Goal: Task Accomplishment & Management: Manage account settings

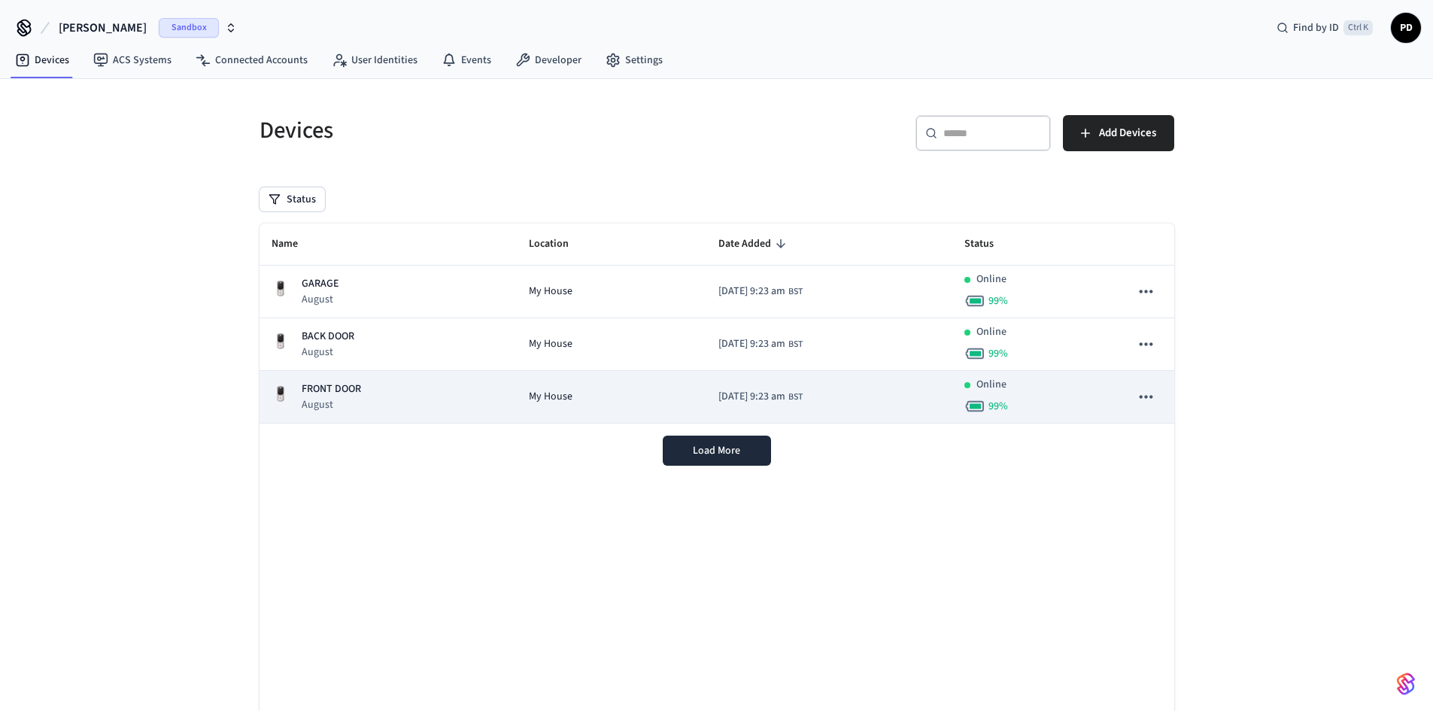
click at [337, 385] on p "FRONT DOOR" at bounding box center [331, 389] width 59 height 16
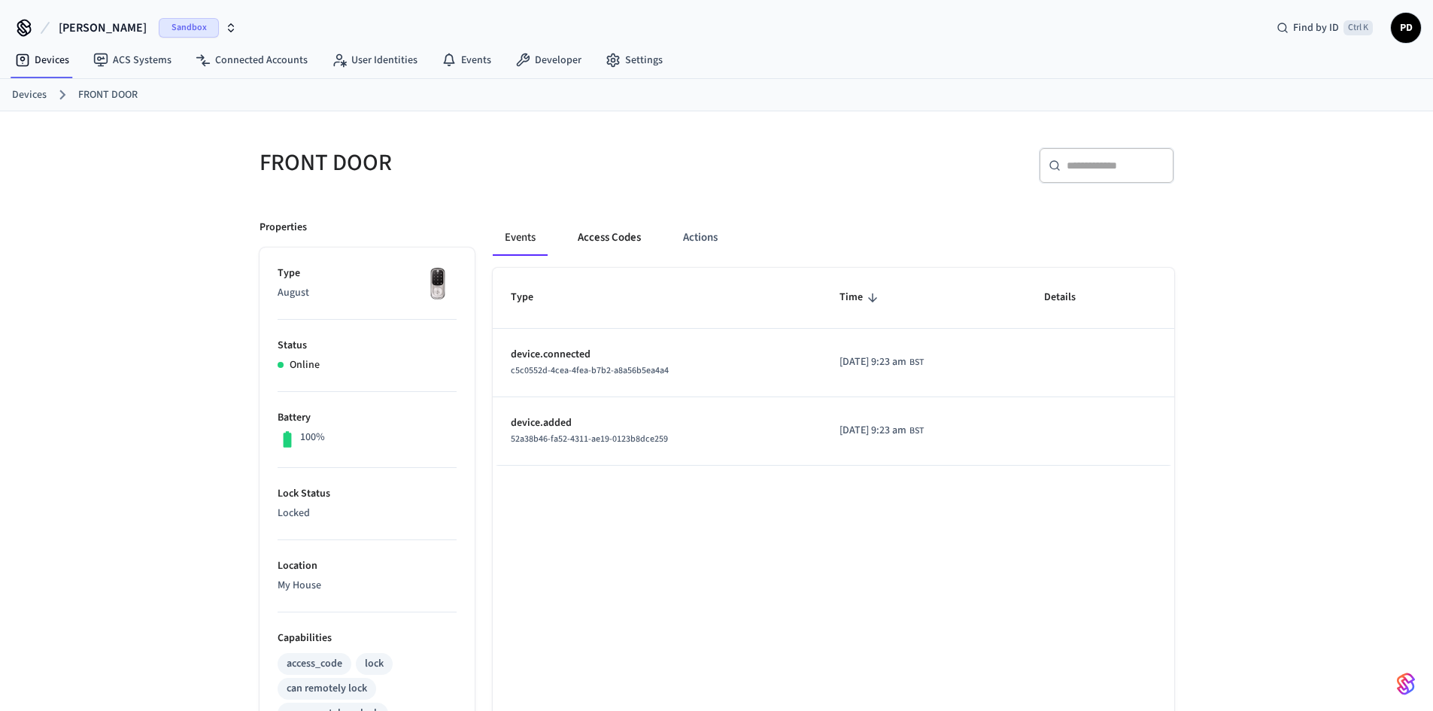
click at [619, 235] on button "Access Codes" at bounding box center [609, 238] width 87 height 36
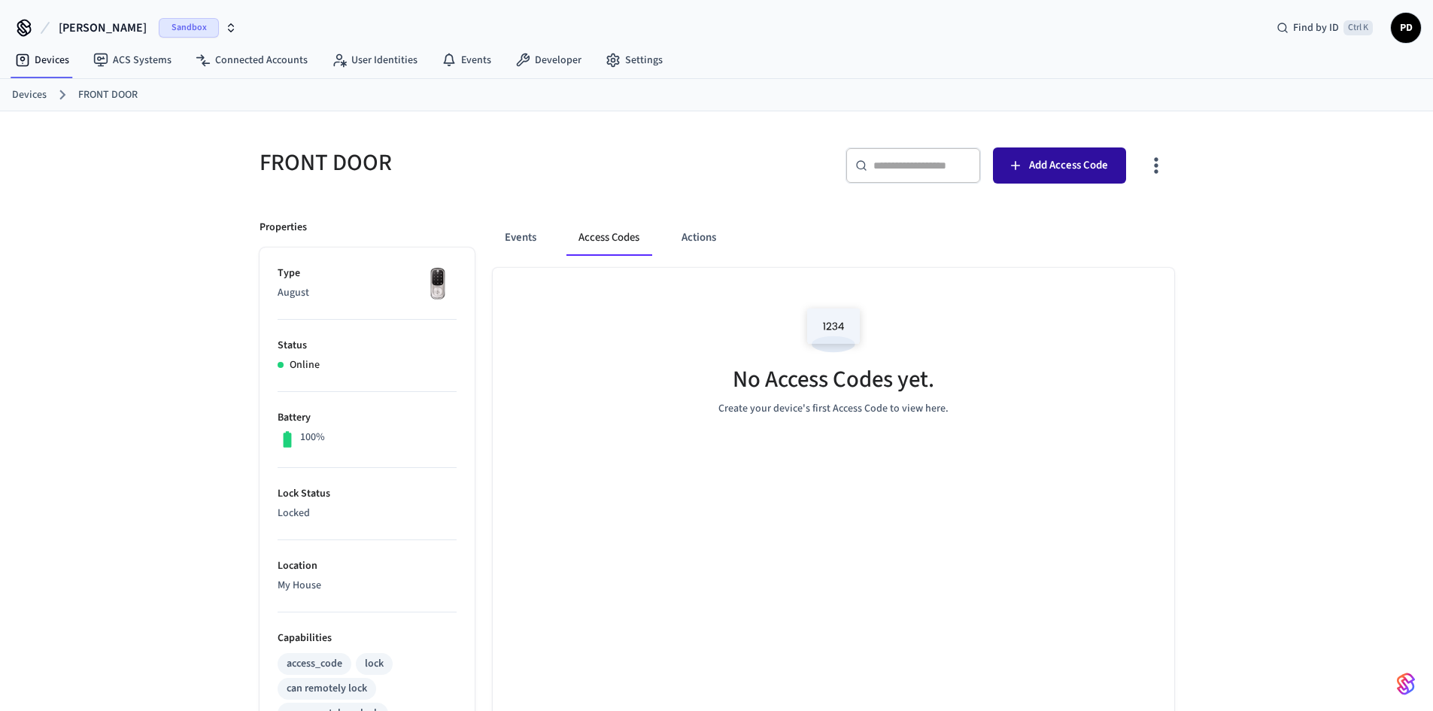
click at [1060, 157] on span "Add Access Code" at bounding box center [1068, 166] width 79 height 20
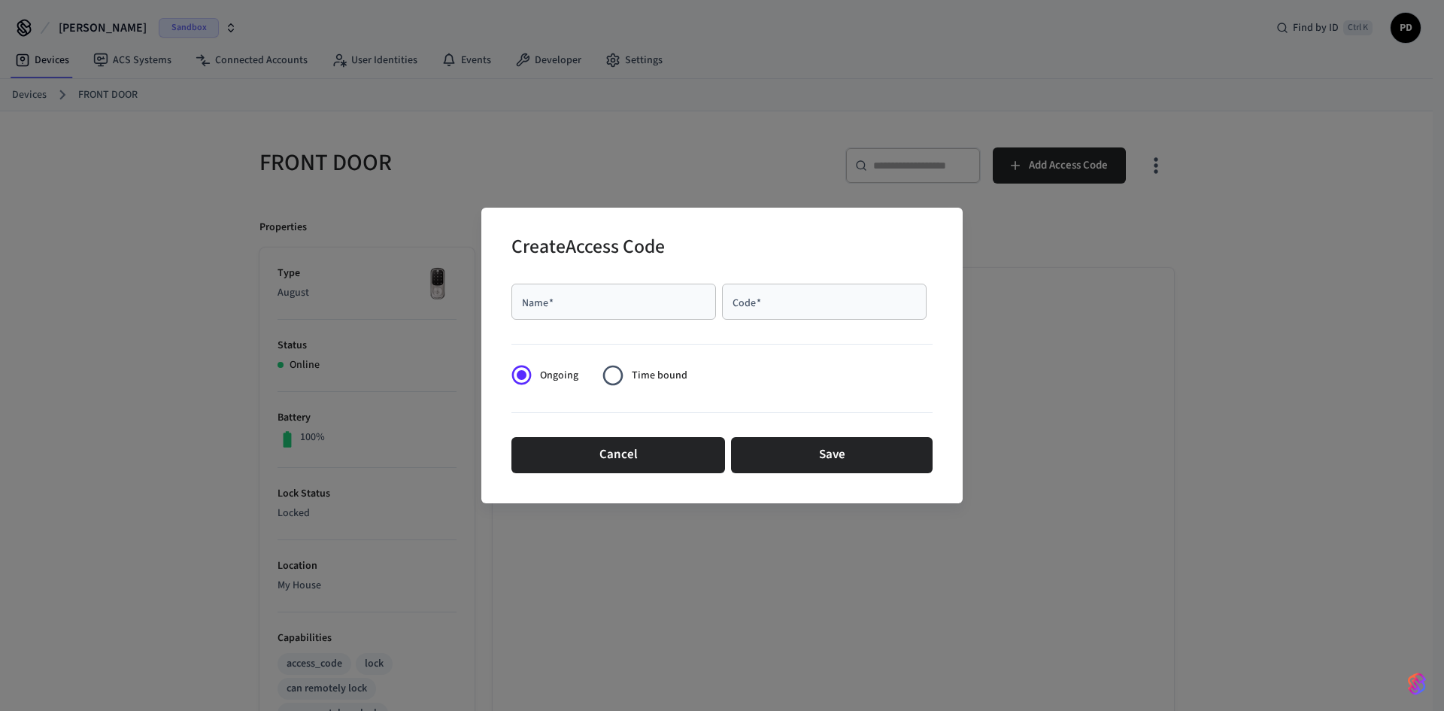
click at [618, 291] on div "Name   *" at bounding box center [614, 302] width 205 height 36
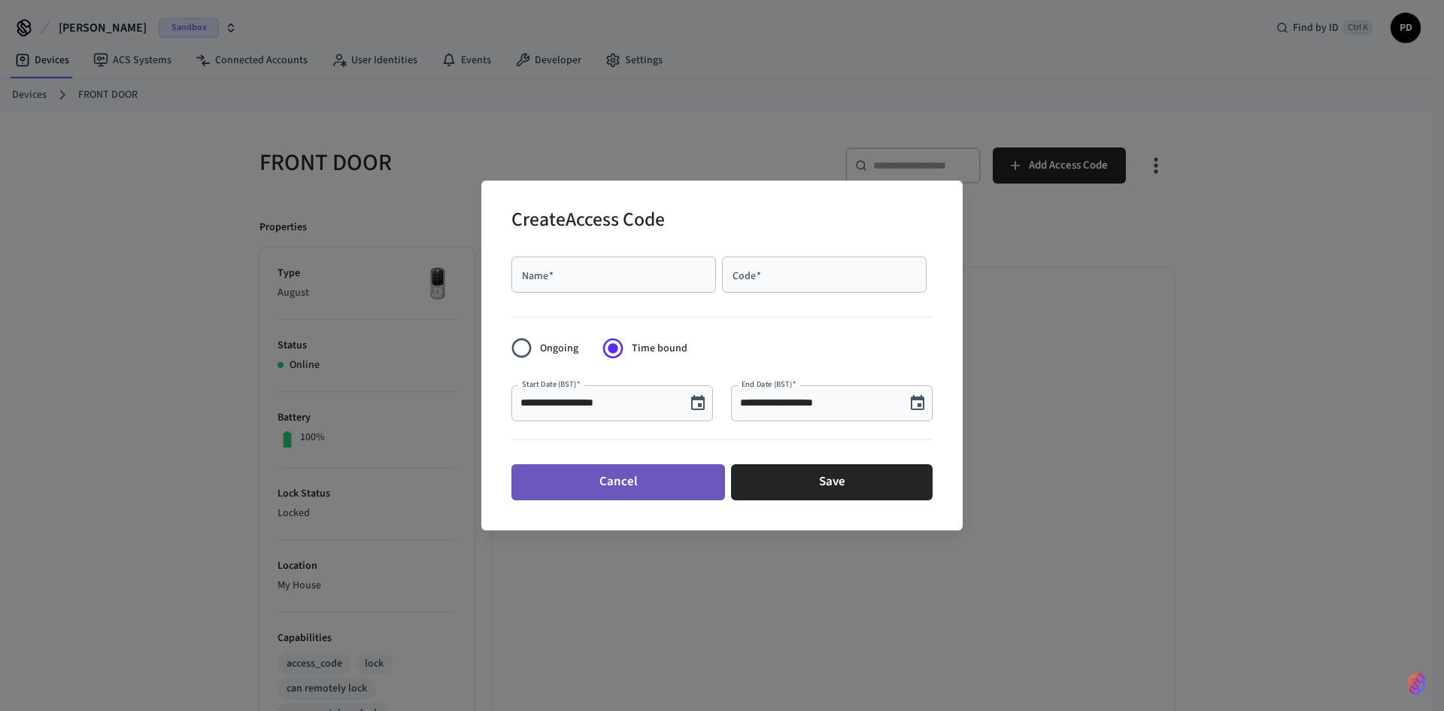
click at [648, 490] on button "Cancel" at bounding box center [619, 482] width 214 height 36
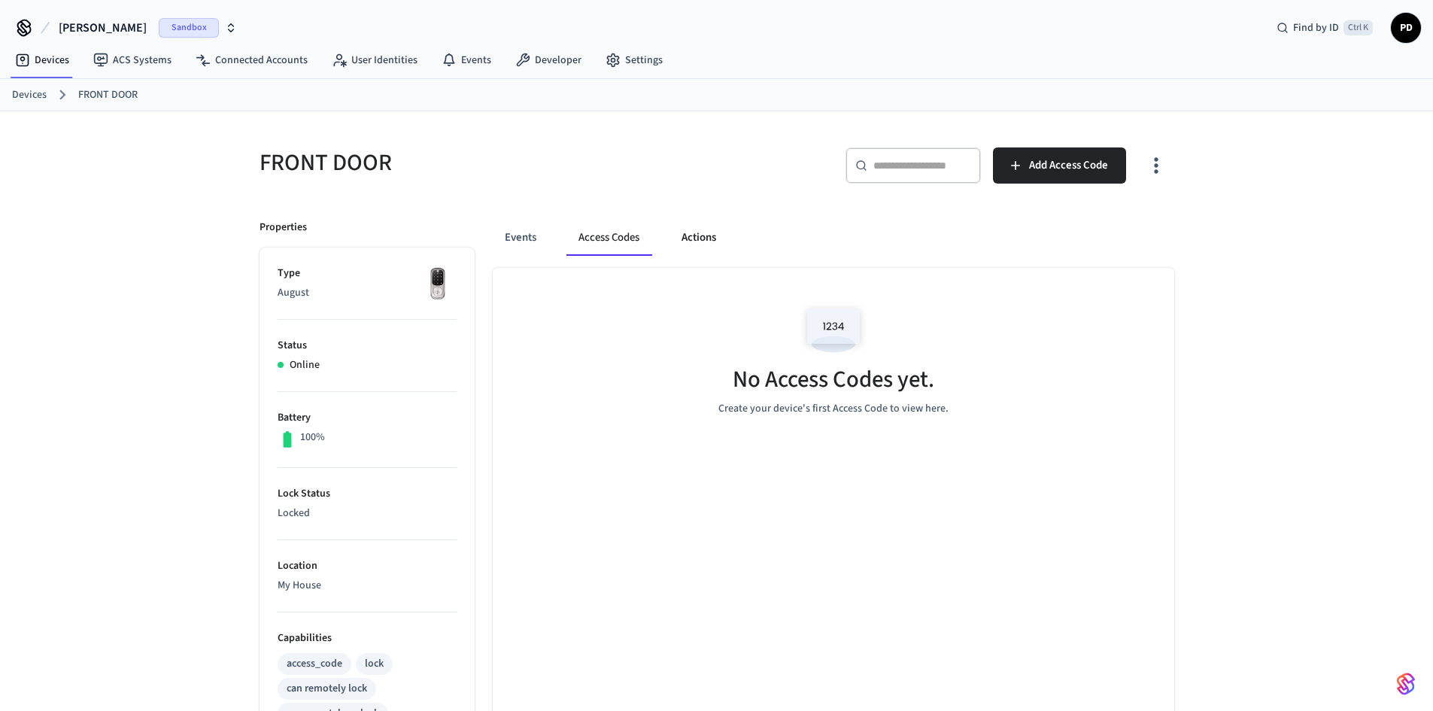
click at [716, 242] on button "Actions" at bounding box center [699, 238] width 59 height 36
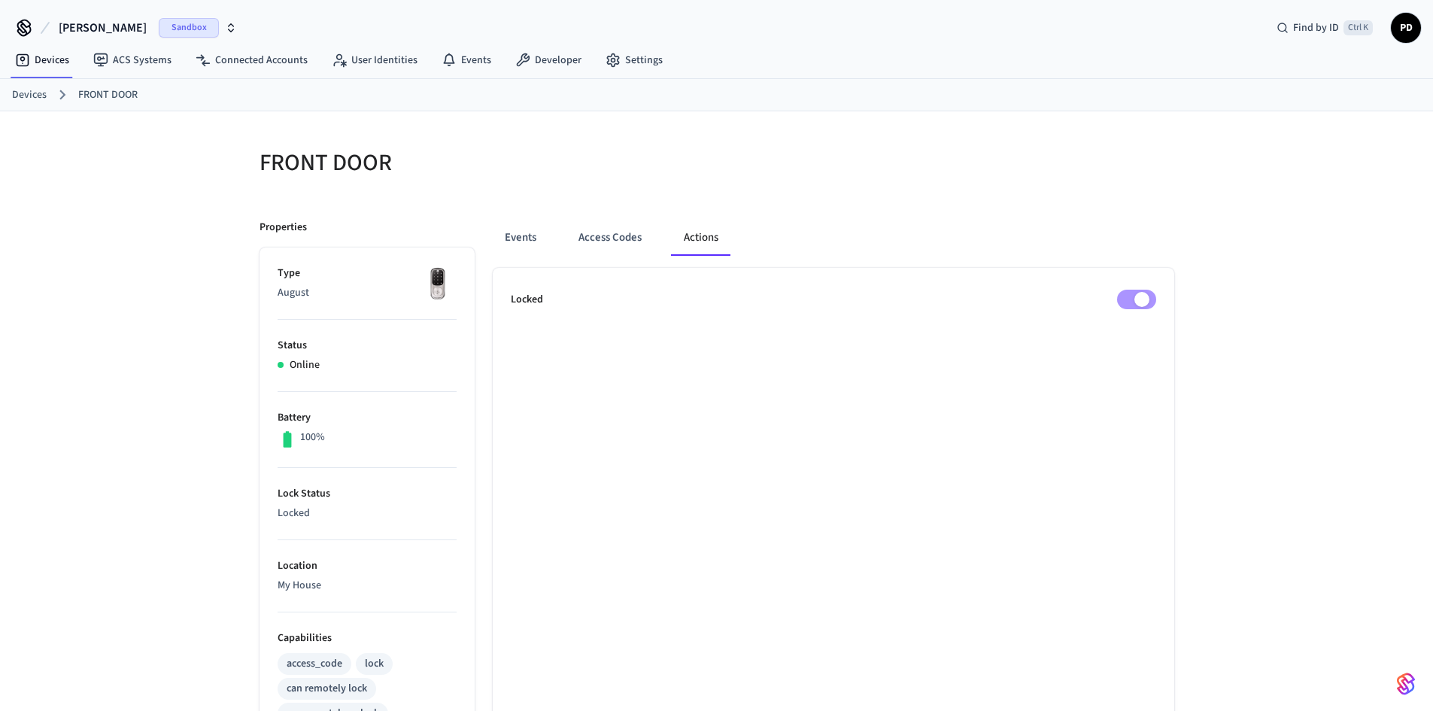
click at [159, 28] on span "Sandbox" at bounding box center [189, 28] width 60 height 20
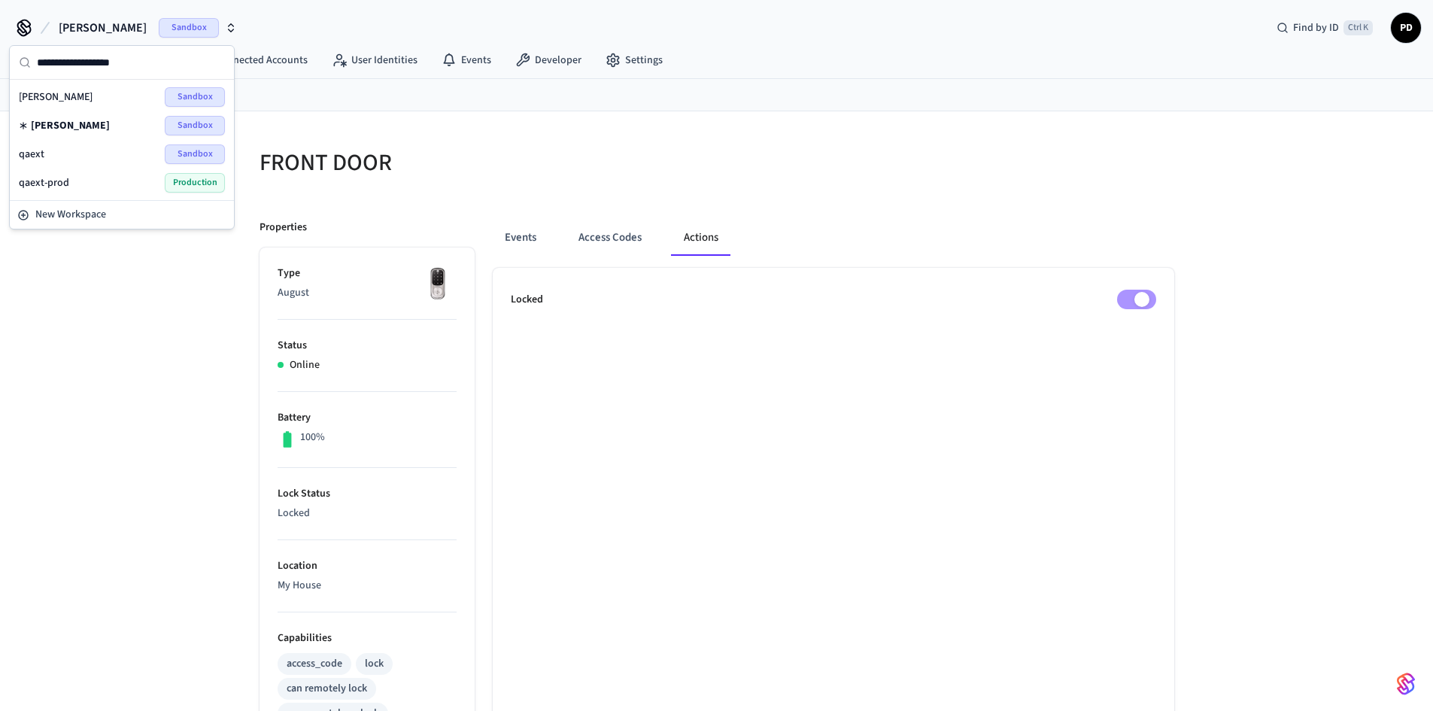
click at [140, 151] on div "qaext Sandbox" at bounding box center [122, 154] width 206 height 20
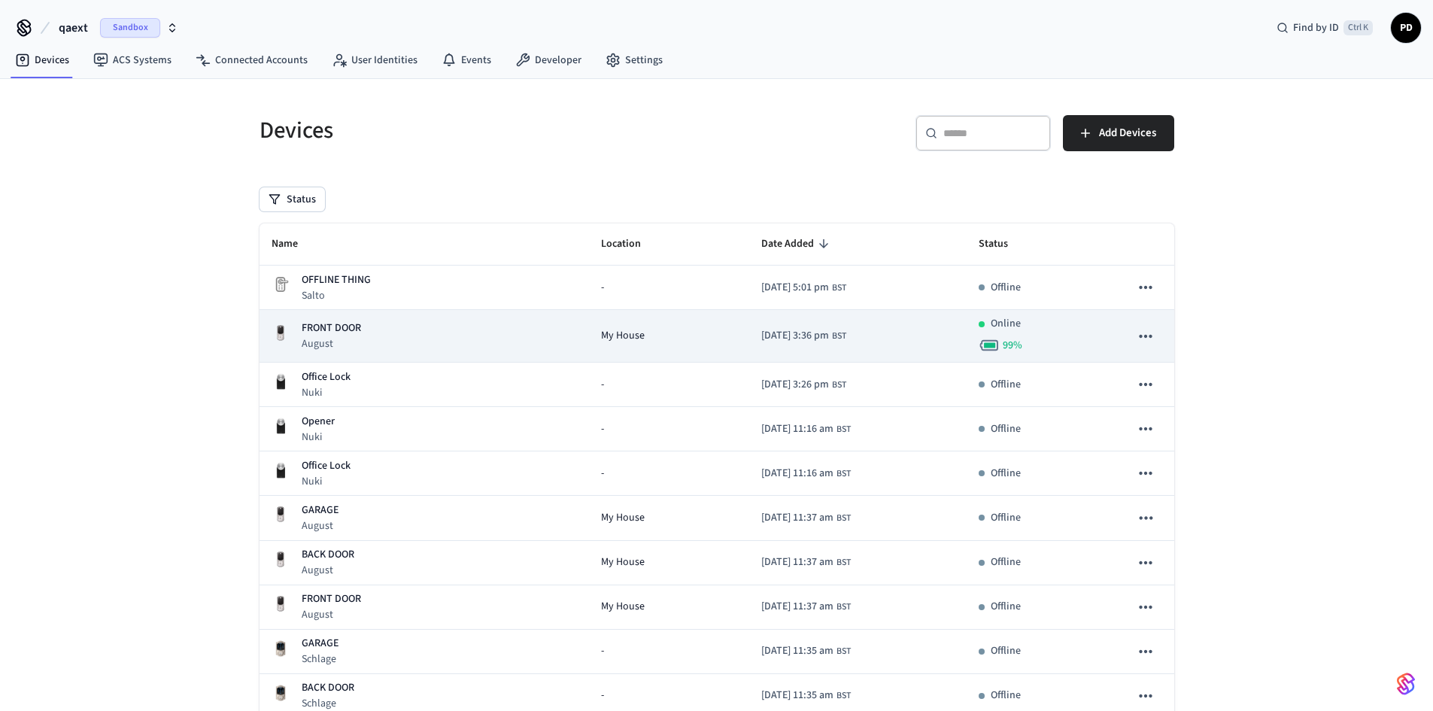
click at [357, 326] on p "FRONT DOOR" at bounding box center [331, 328] width 59 height 16
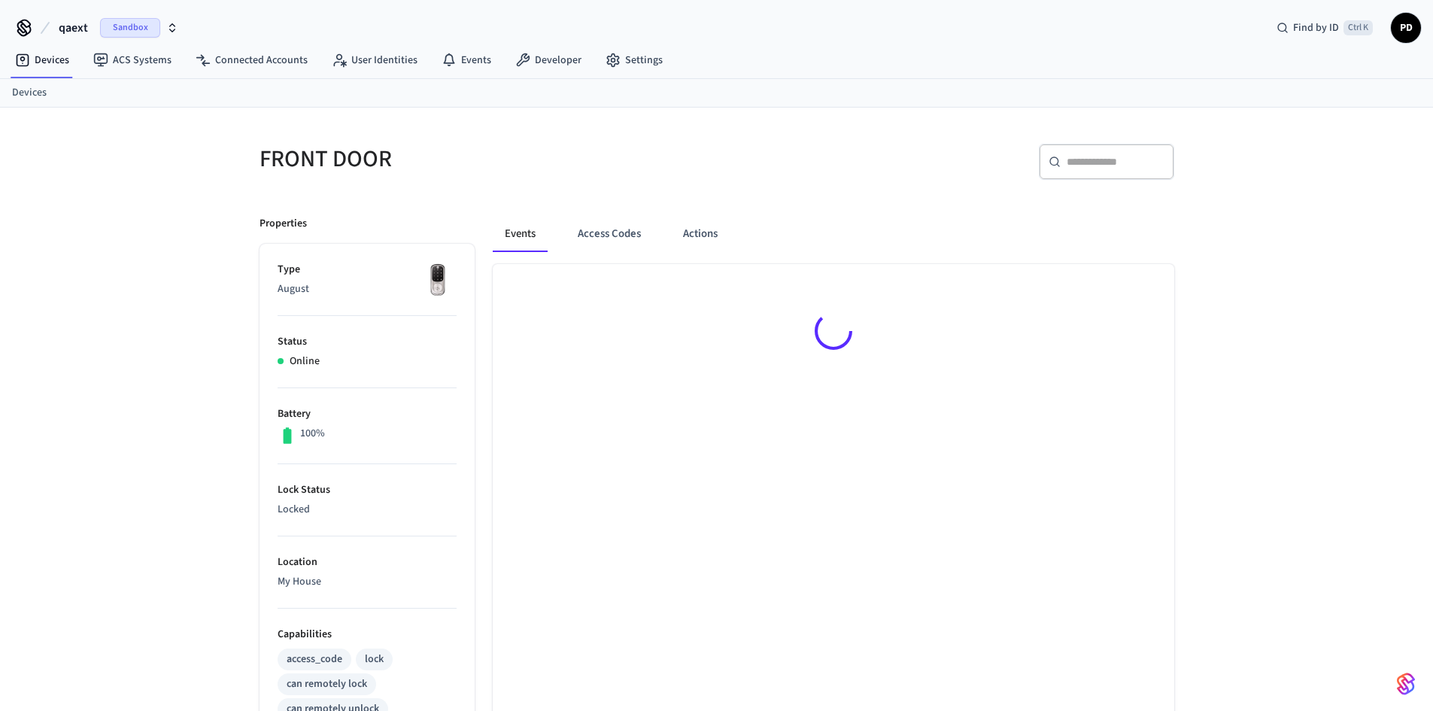
click at [319, 330] on li "Status Online" at bounding box center [367, 352] width 179 height 72
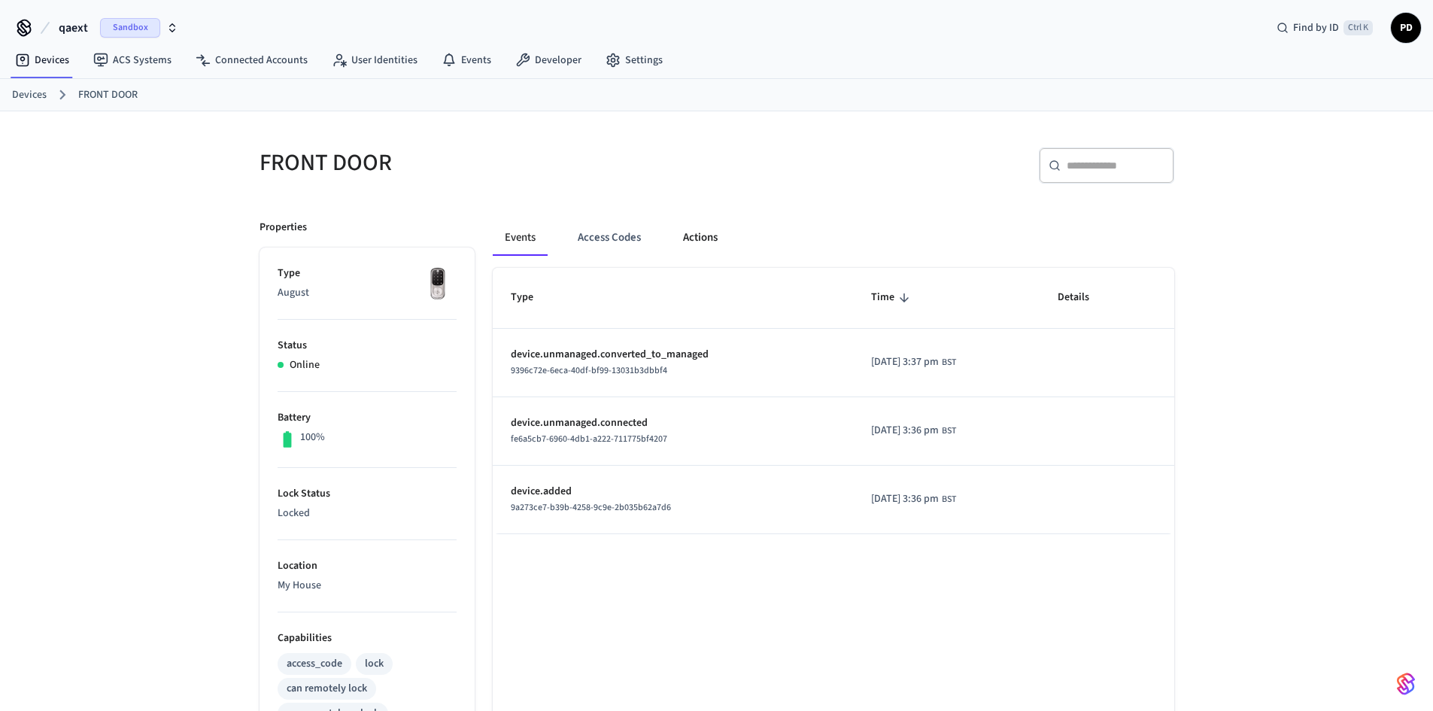
click at [686, 236] on button "Actions" at bounding box center [700, 238] width 59 height 36
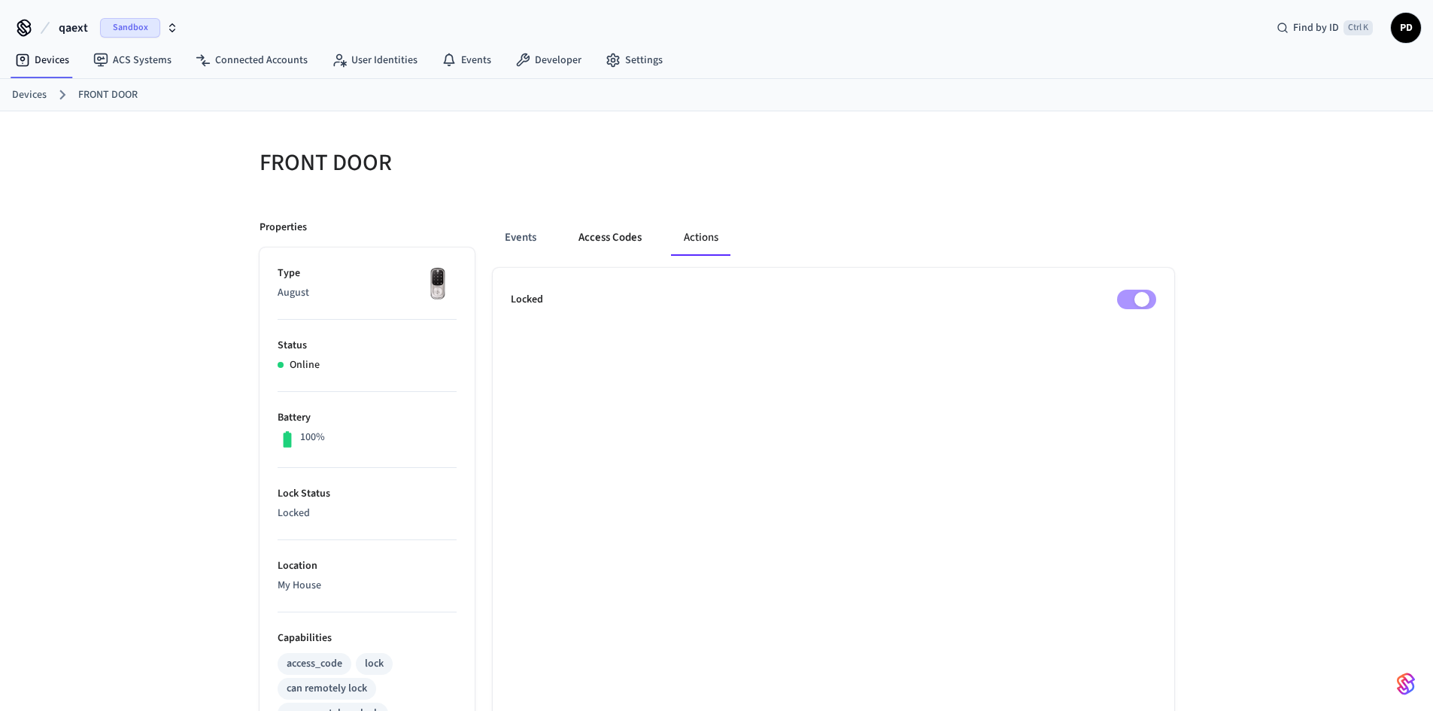
click at [593, 245] on button "Access Codes" at bounding box center [609, 238] width 87 height 36
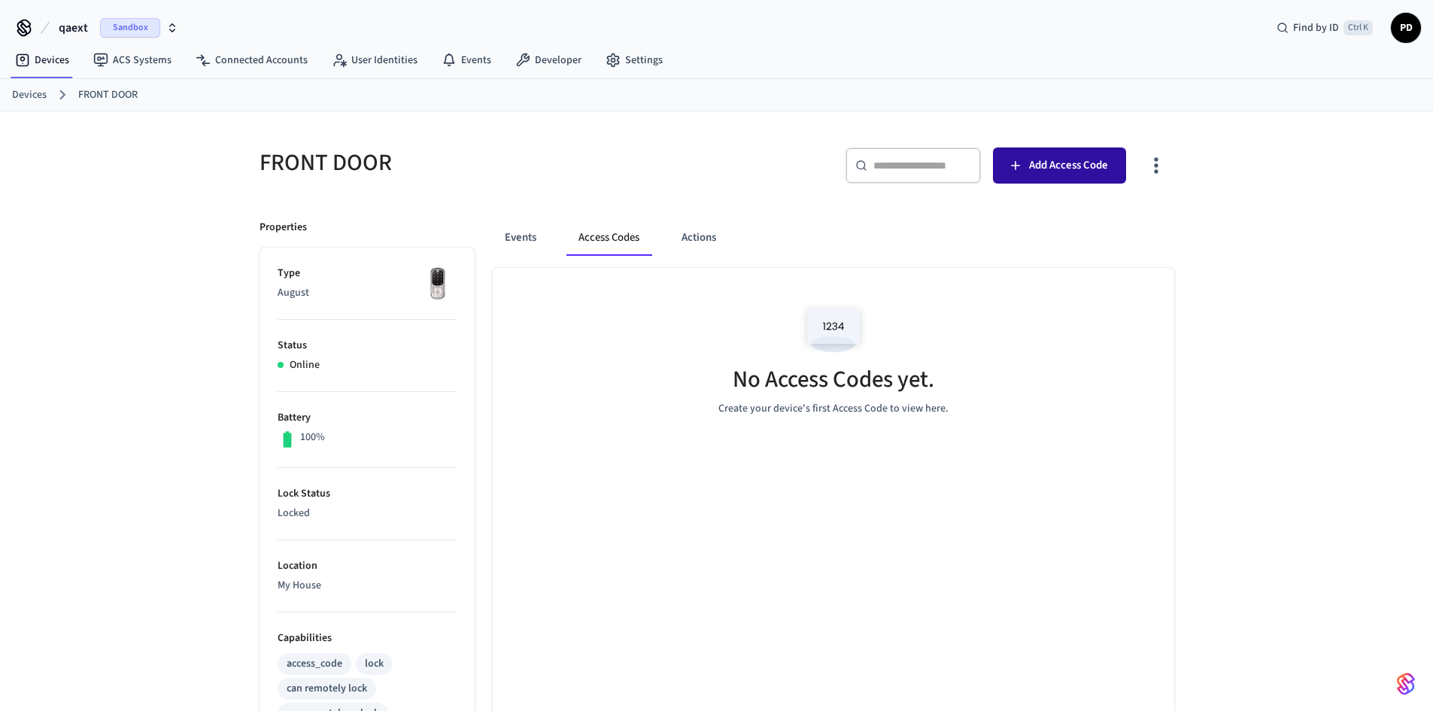
click at [1059, 161] on span "Add Access Code" at bounding box center [1068, 166] width 79 height 20
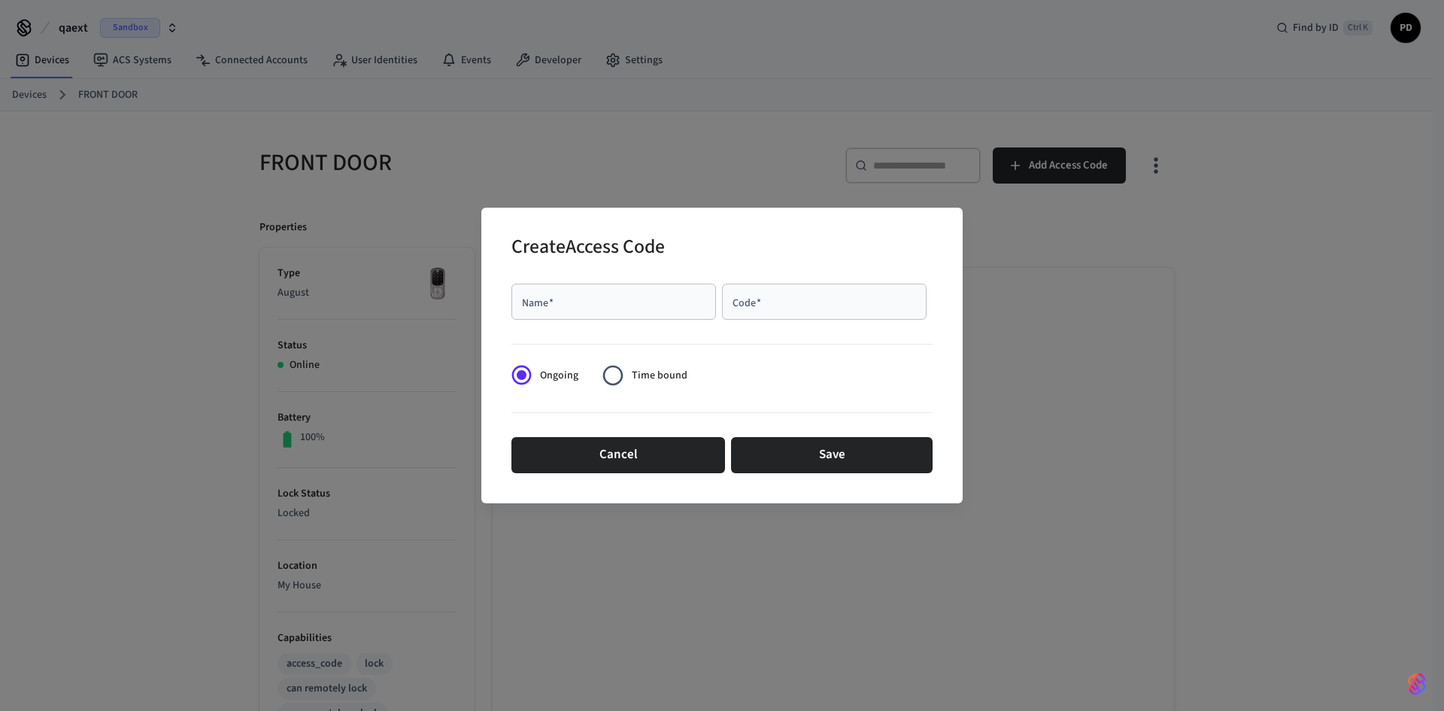
click at [629, 305] on input "Name   *" at bounding box center [614, 301] width 187 height 15
type input "**********"
click at [858, 294] on input "Code   *" at bounding box center [824, 301] width 187 height 15
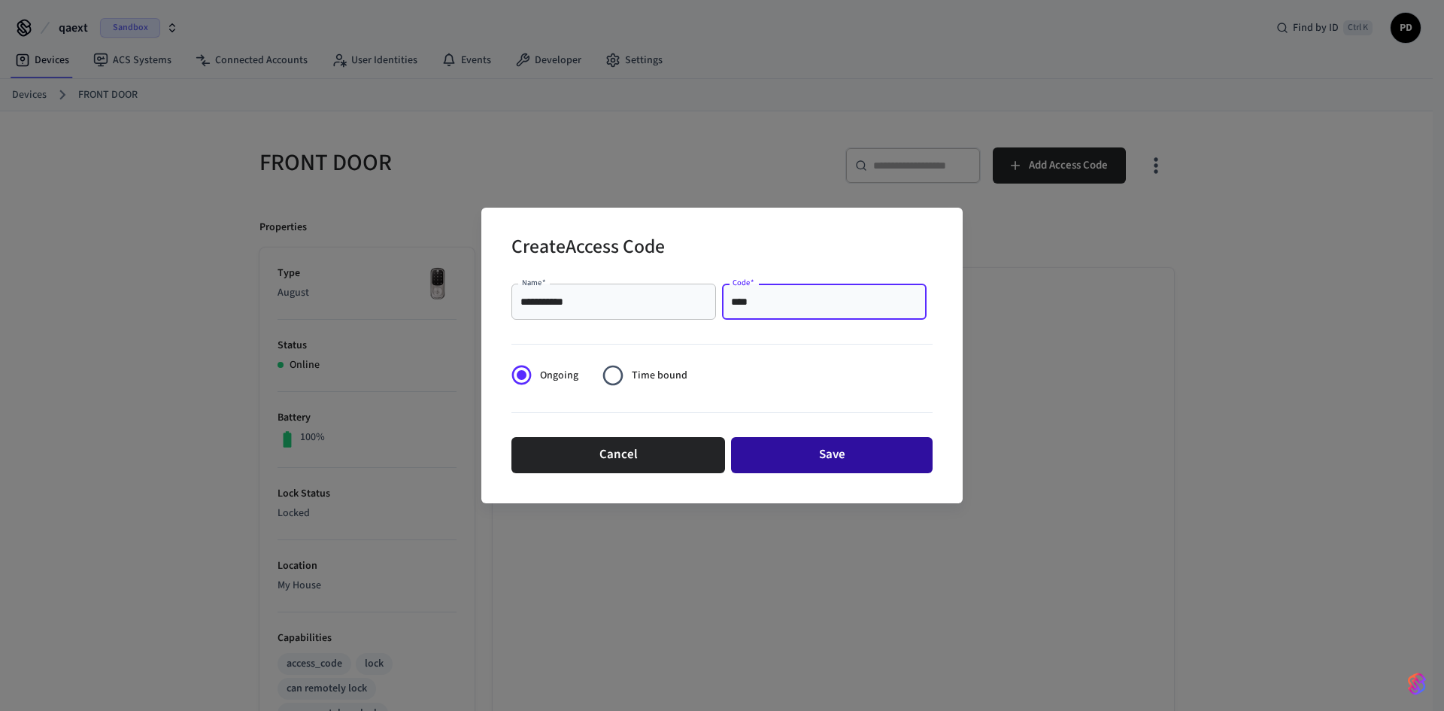
type input "****"
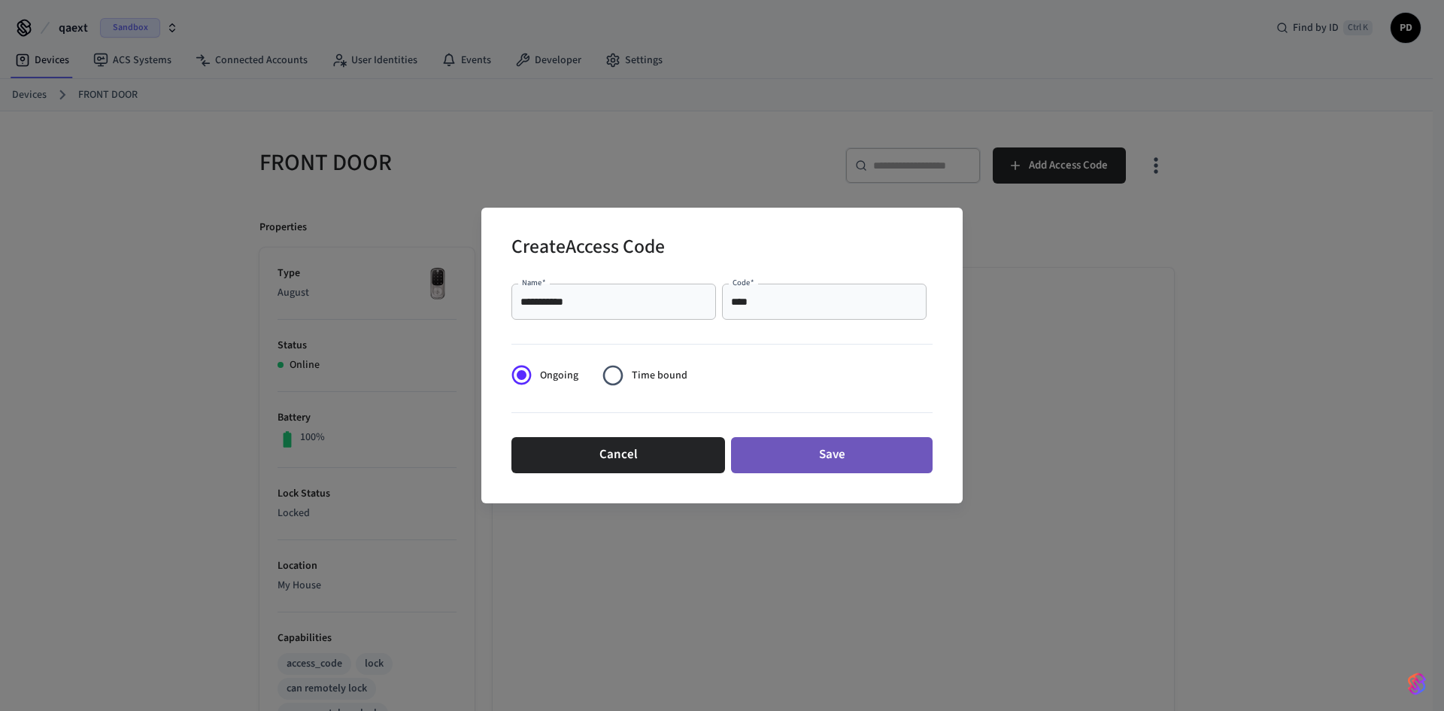
click at [841, 455] on button "Save" at bounding box center [832, 455] width 202 height 36
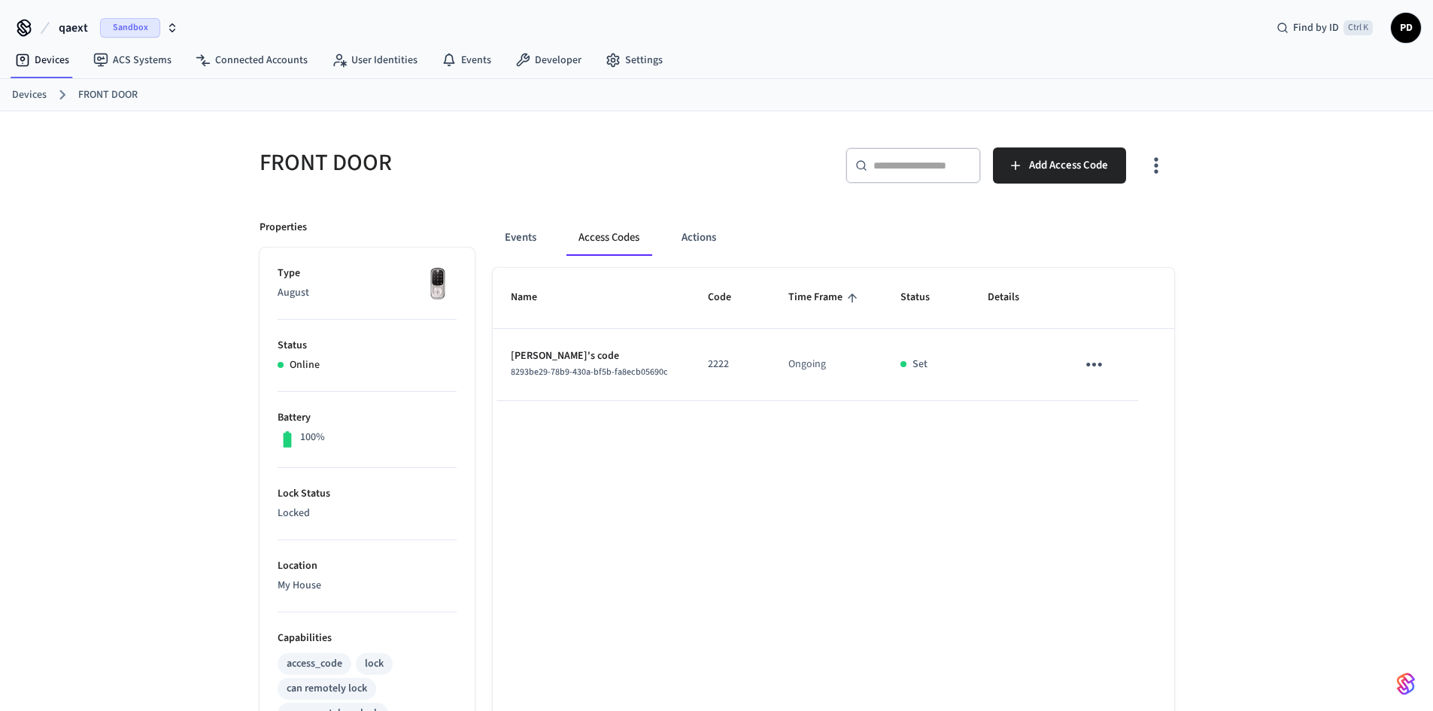
drag, startPoint x: 898, startPoint y: 247, endPoint x: 925, endPoint y: 460, distance: 215.4
click at [946, 406] on div "Events Access Codes Actions Name Code Time Frame Status Details [PERSON_NAME]'s…" at bounding box center [825, 688] width 700 height 973
drag, startPoint x: 916, startPoint y: 483, endPoint x: 915, endPoint y: 472, distance: 11.3
click at [916, 483] on div "Name Code Time Frame Status Details [PERSON_NAME]'s code 8293be29-78b9-430a-bf5…" at bounding box center [834, 721] width 682 height 907
click at [1090, 370] on icon "sticky table" at bounding box center [1094, 364] width 23 height 23
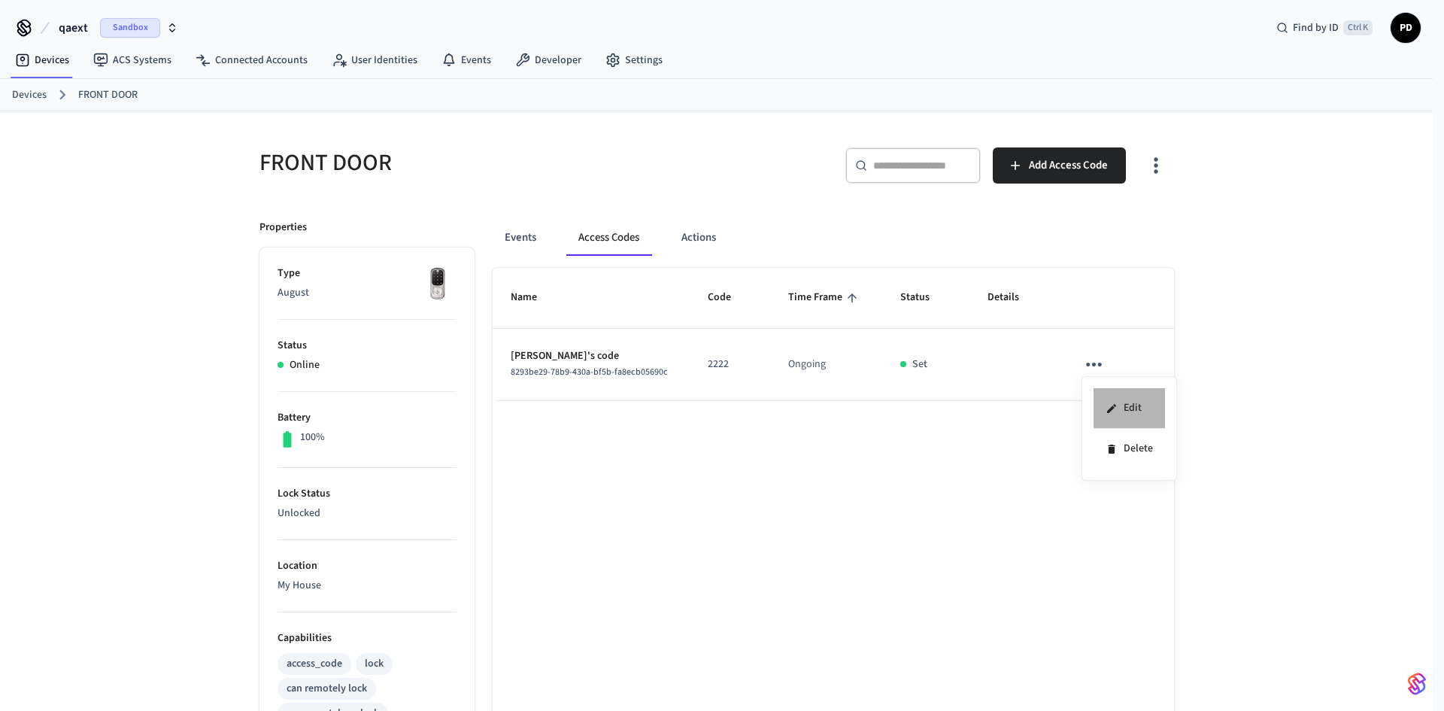
click at [1118, 405] on li "Edit" at bounding box center [1129, 408] width 71 height 41
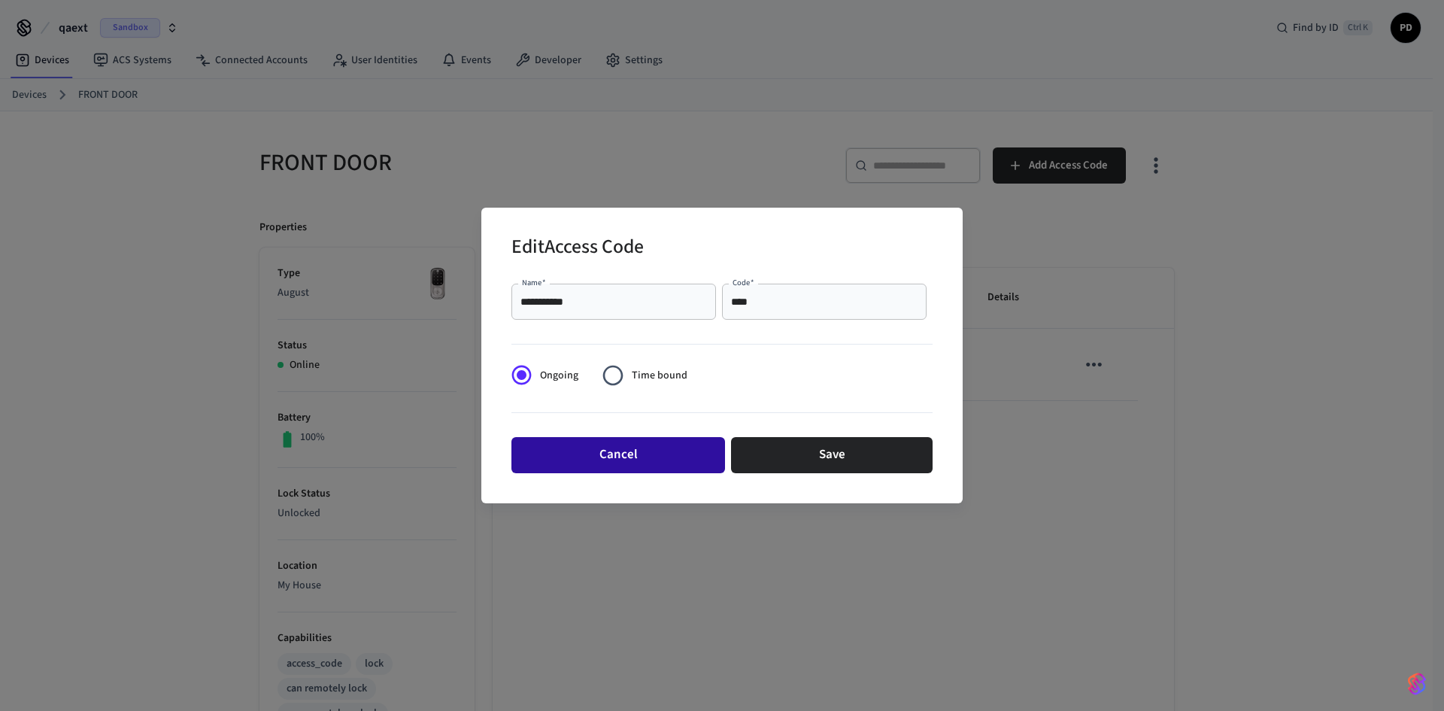
click at [688, 454] on button "Cancel" at bounding box center [619, 455] width 214 height 36
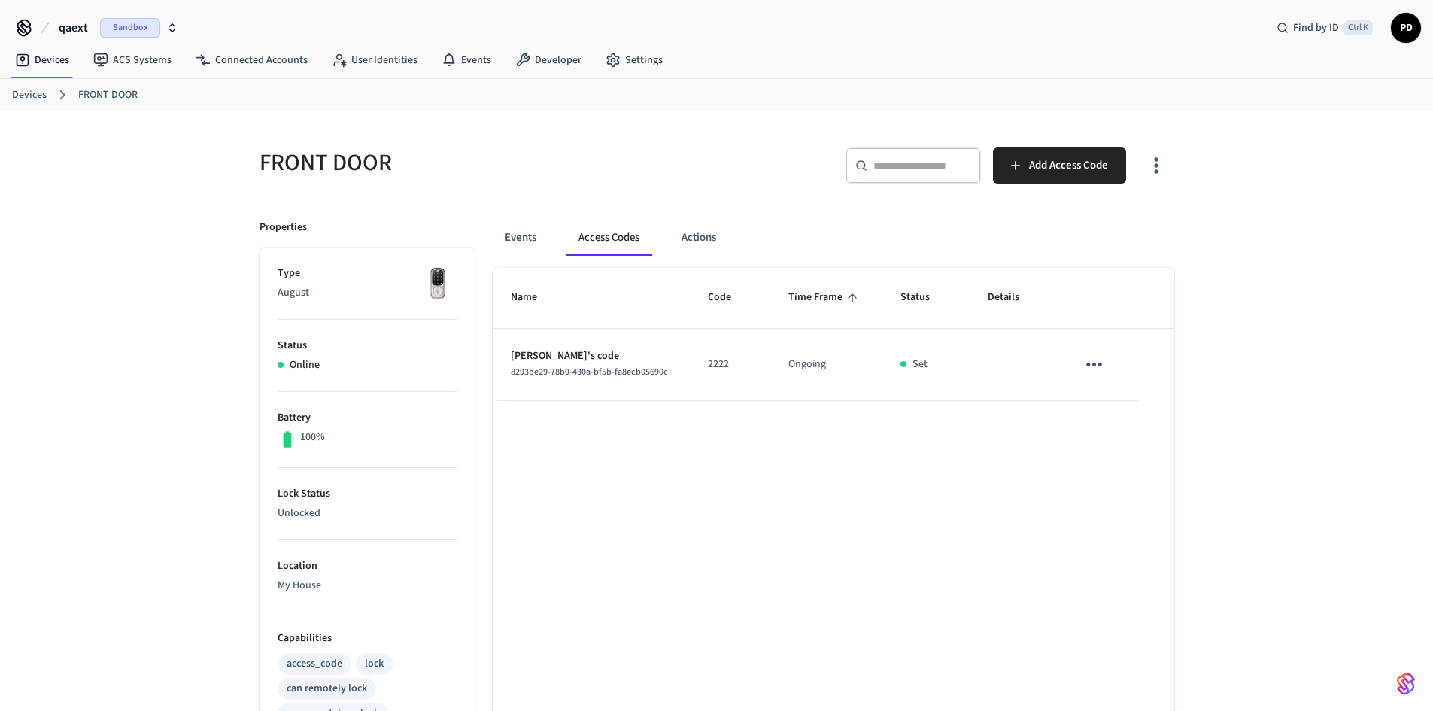
click at [718, 357] on p "2222" at bounding box center [730, 365] width 44 height 16
click at [691, 235] on button "Actions" at bounding box center [699, 238] width 59 height 36
